Goal: Task Accomplishment & Management: Complete application form

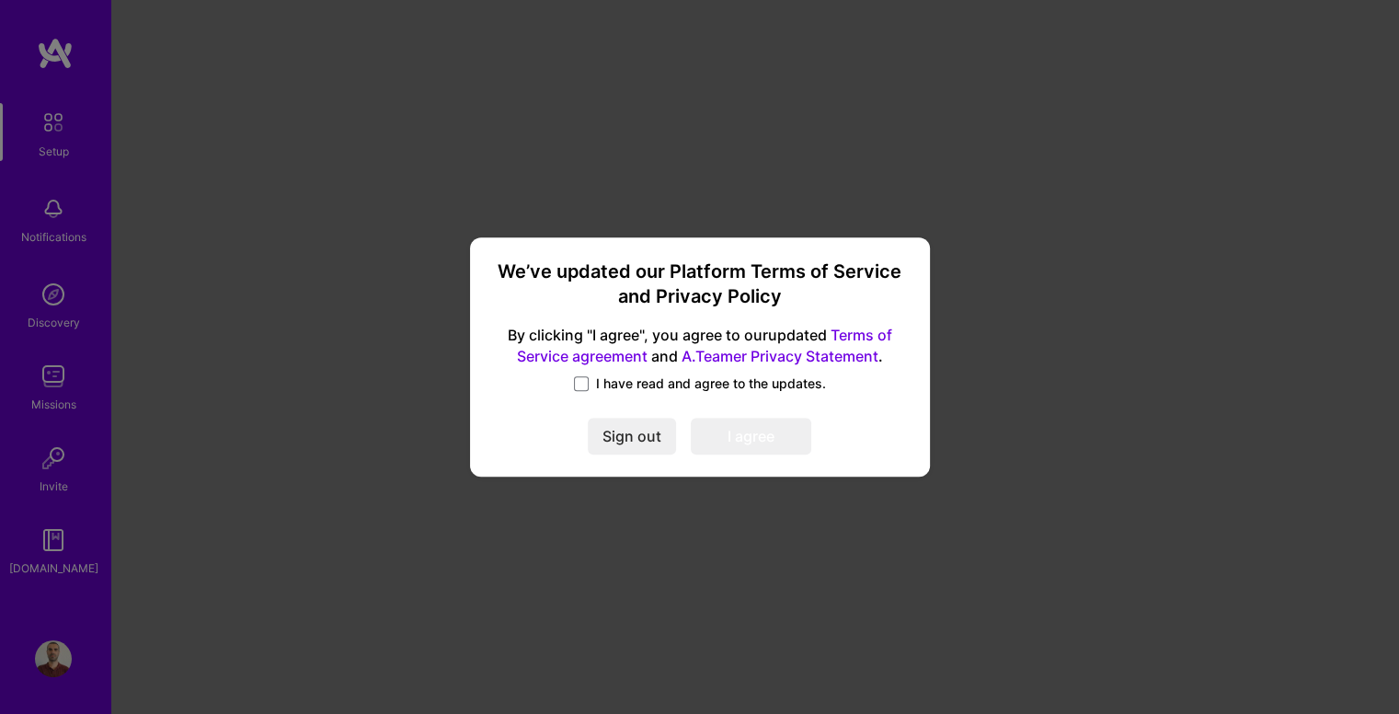
click at [621, 378] on span "I have read and agree to the updates." at bounding box center [711, 383] width 230 height 18
click at [0, 0] on input "I have read and agree to the updates." at bounding box center [0, 0] width 0 height 0
click at [730, 427] on button "I agree" at bounding box center [751, 435] width 120 height 37
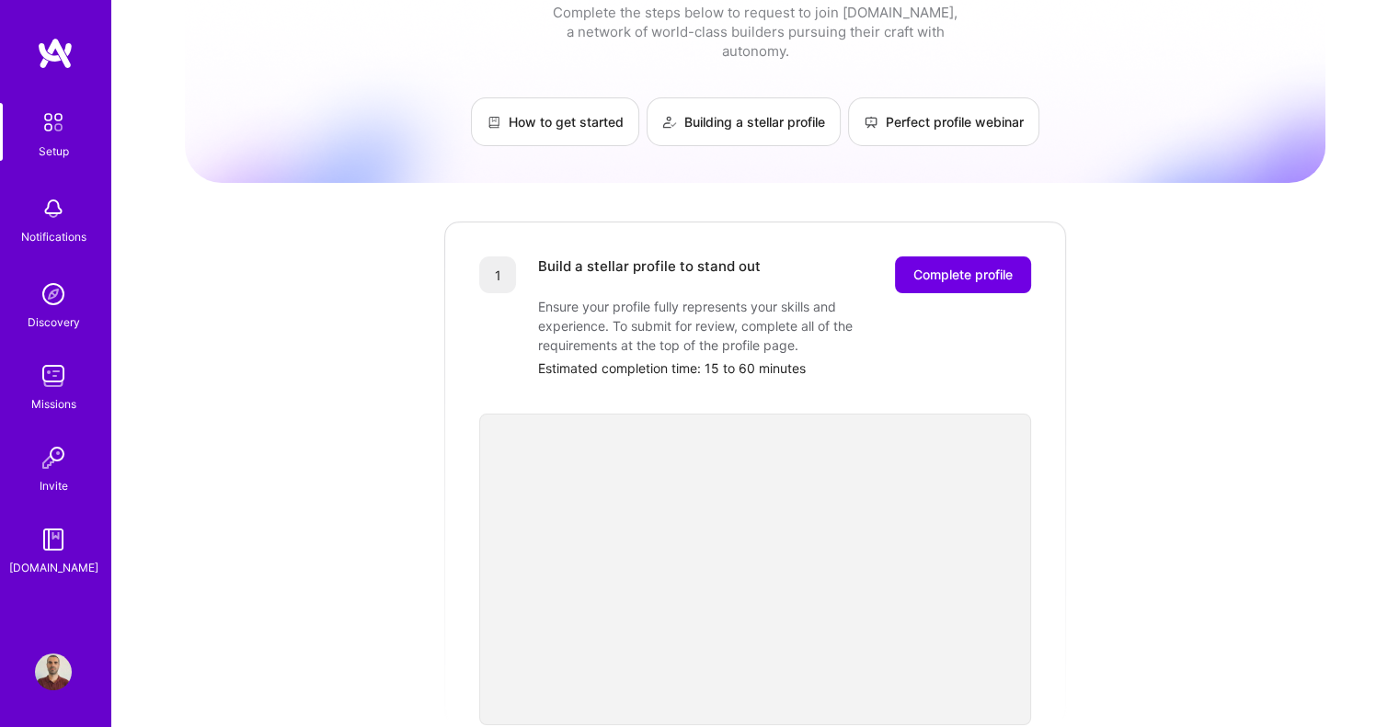
scroll to position [6, 0]
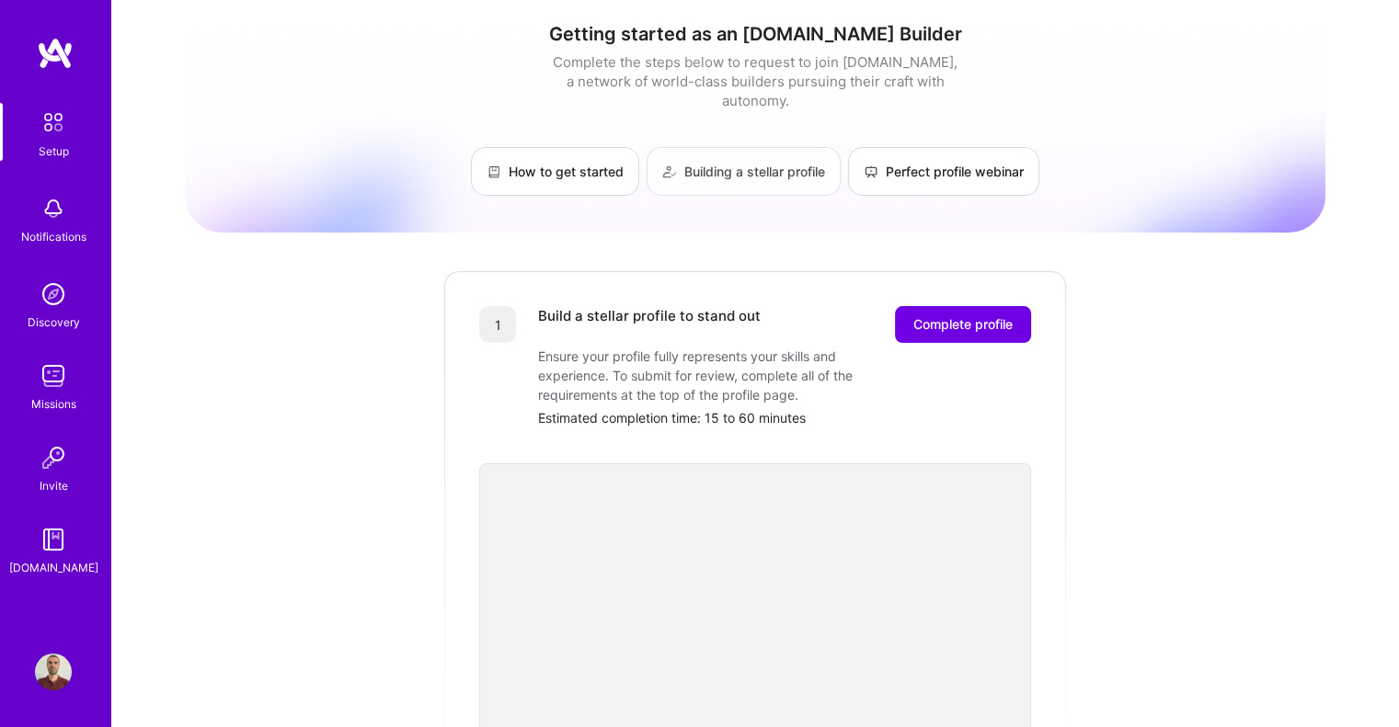
click at [662, 165] on img at bounding box center [669, 172] width 15 height 15
click at [55, 154] on div "Setup" at bounding box center [54, 151] width 30 height 19
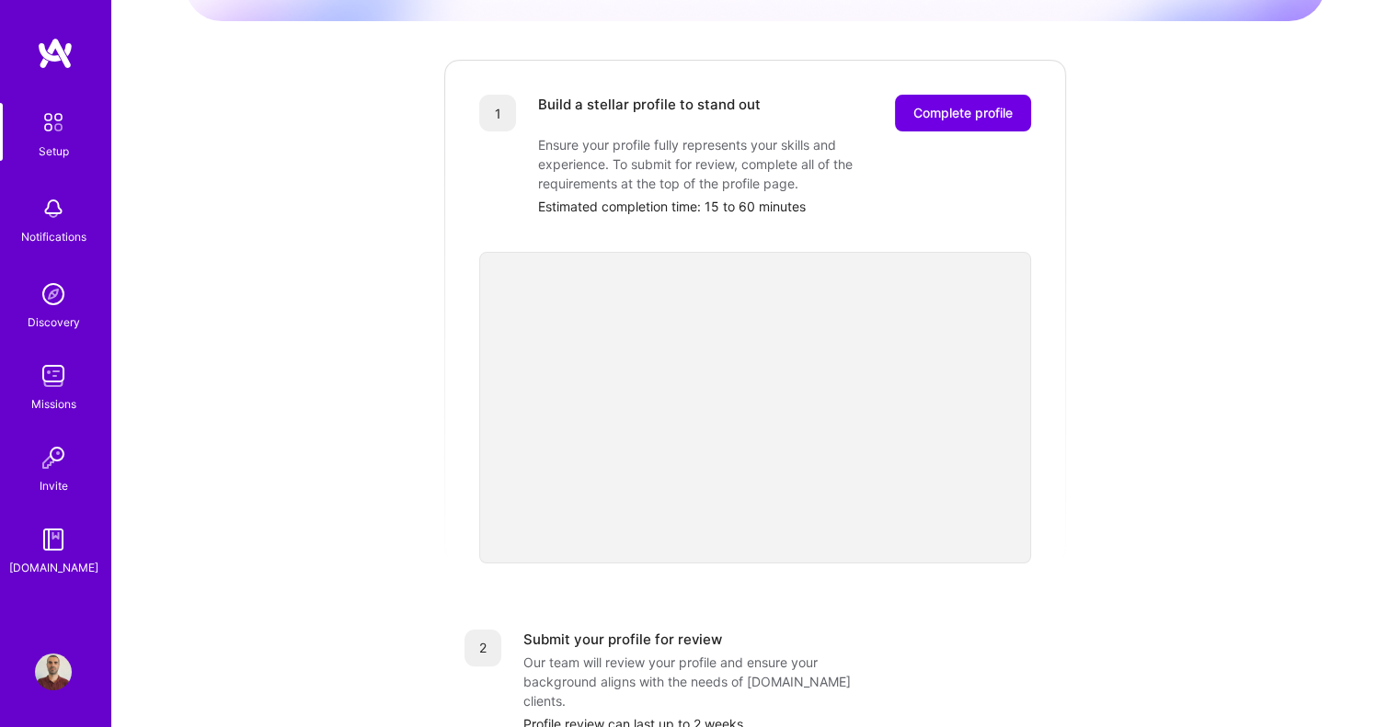
scroll to position [210, 0]
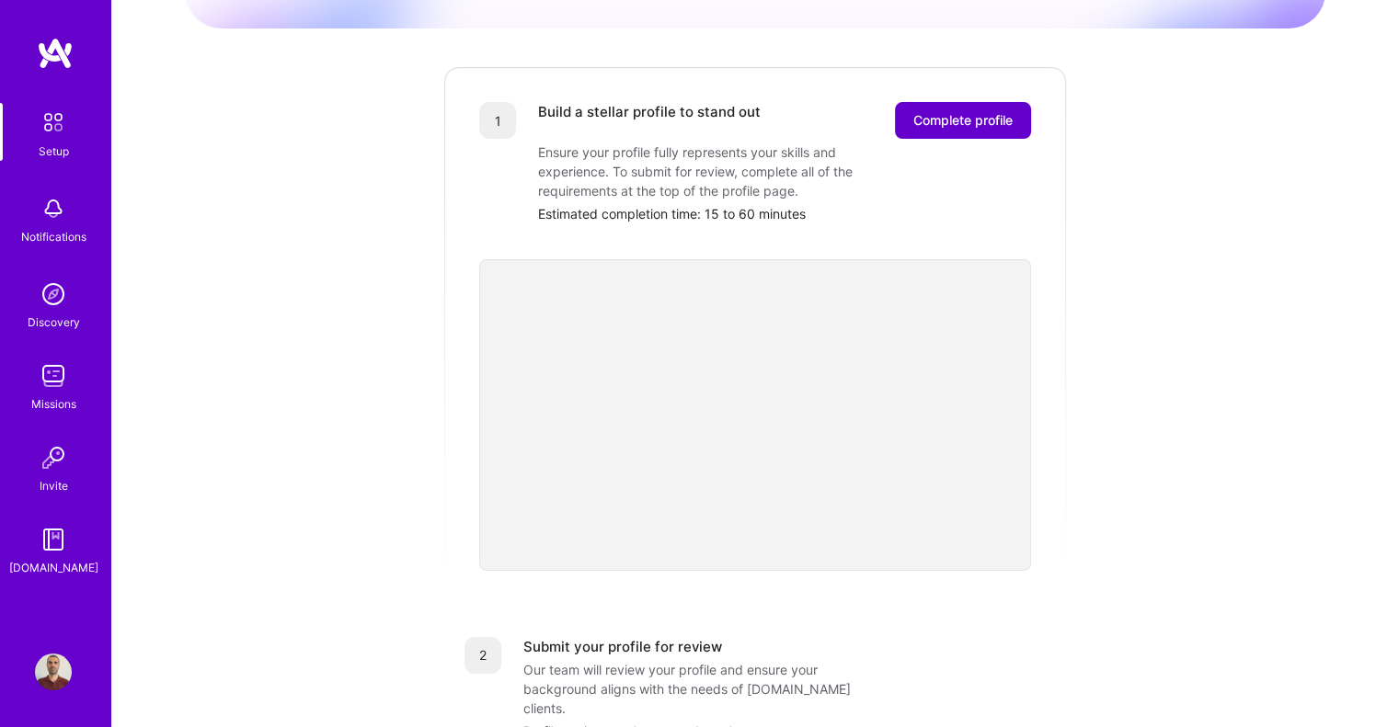
click at [946, 111] on span "Complete profile" at bounding box center [962, 120] width 99 height 18
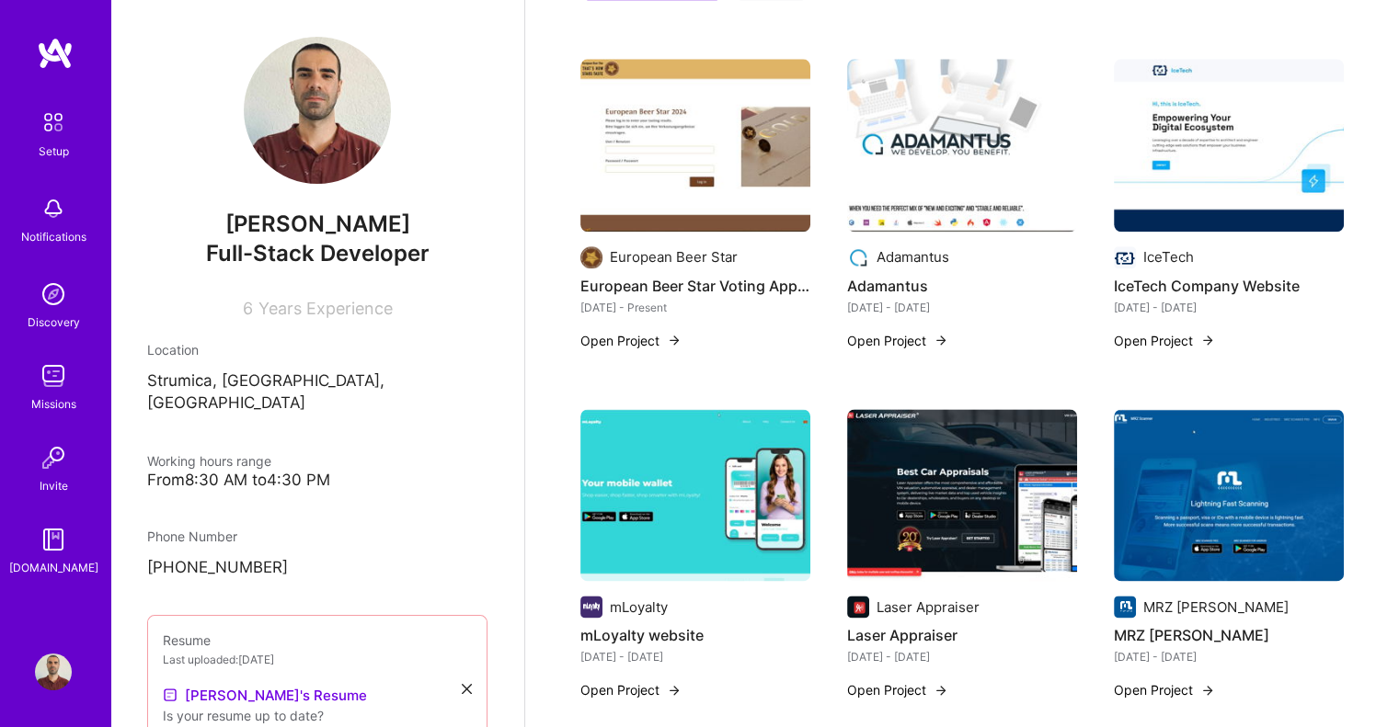
scroll to position [2409, 0]
